Goal: Navigation & Orientation: Find specific page/section

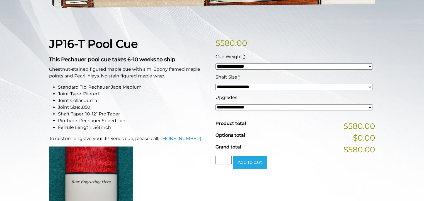
scroll to position [102, 0]
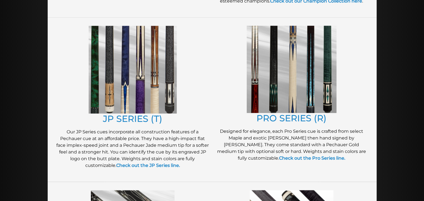
scroll to position [281, 0]
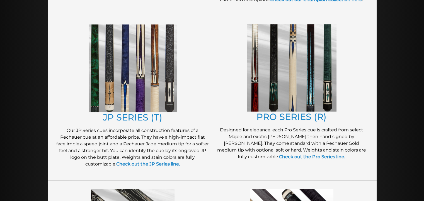
click at [163, 162] on strong "Check out the JP Series line." at bounding box center [148, 163] width 64 height 5
